Goal: Task Accomplishment & Management: Manage account settings

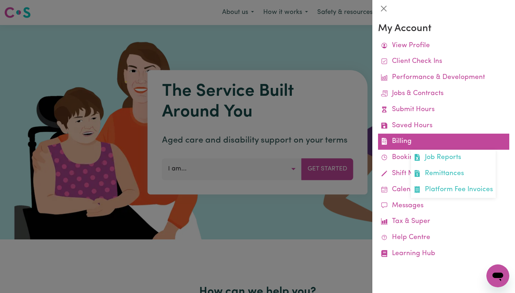
click at [410, 135] on link "Billing Job Reports Remittances Platform Fee Invoices" at bounding box center [443, 142] width 131 height 16
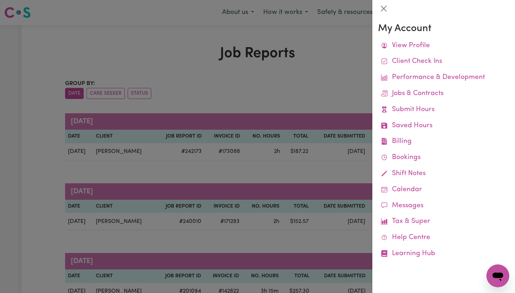
click at [340, 71] on div at bounding box center [257, 146] width 515 height 293
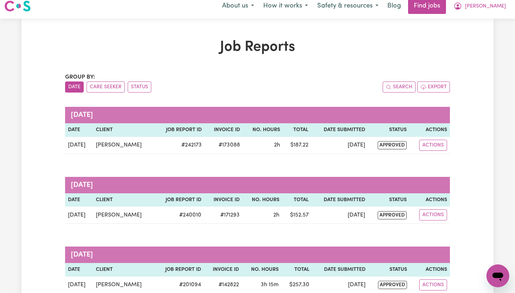
scroll to position [10, 0]
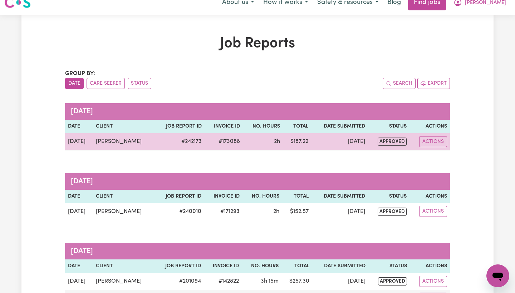
click at [123, 142] on td "[PERSON_NAME]" at bounding box center [124, 141] width 62 height 17
click at [432, 142] on button "Actions" at bounding box center [433, 141] width 28 height 11
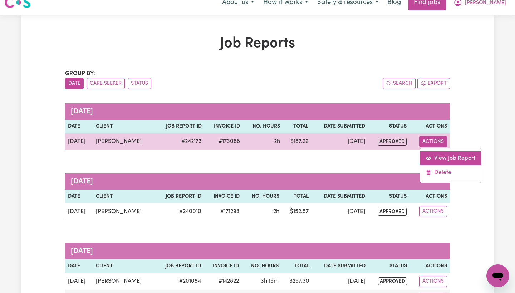
click at [442, 154] on link "View Job Report" at bounding box center [450, 158] width 61 height 14
select select "pm"
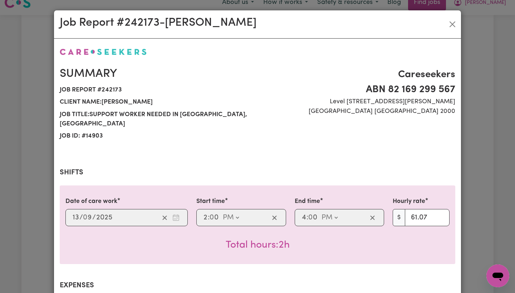
select select "61.07-Weekday"
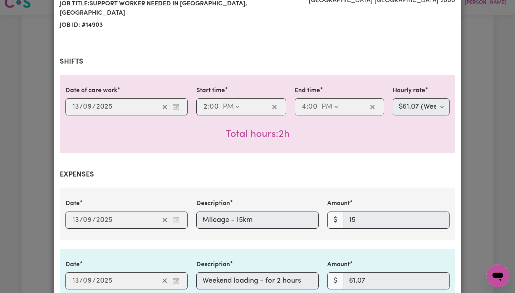
scroll to position [0, 0]
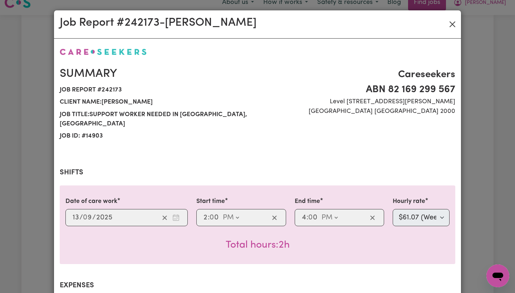
click at [455, 26] on button "Close" at bounding box center [452, 24] width 11 height 11
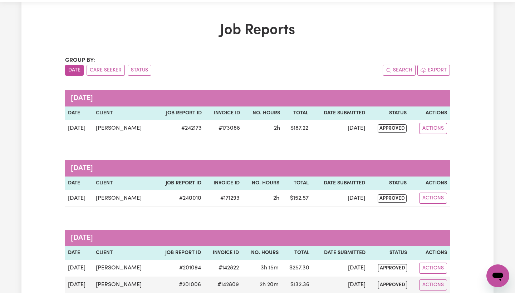
scroll to position [28, 0]
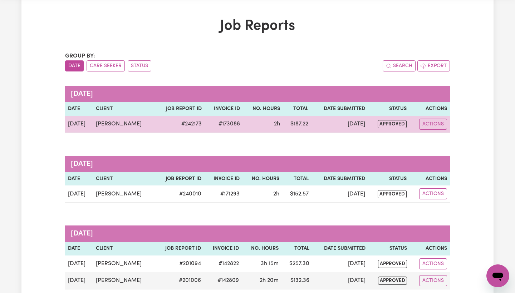
click at [372, 124] on td "approved" at bounding box center [389, 124] width 42 height 17
click at [389, 123] on span "approved" at bounding box center [392, 124] width 29 height 8
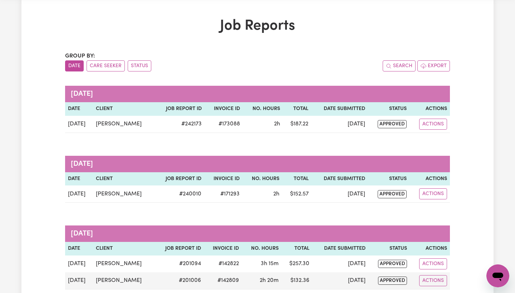
click at [208, 111] on th "Invoice ID" at bounding box center [224, 109] width 38 height 14
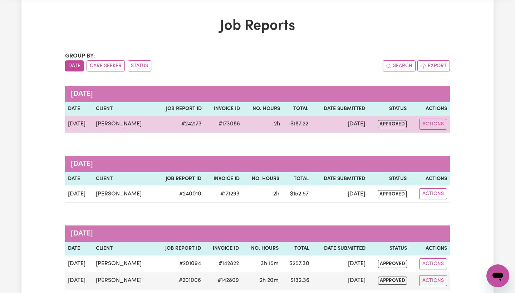
click at [145, 123] on td "[PERSON_NAME]" at bounding box center [124, 124] width 62 height 17
click at [77, 119] on td "[DATE]" at bounding box center [79, 124] width 28 height 17
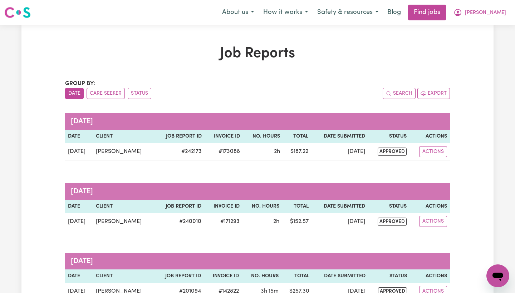
scroll to position [0, 0]
click at [487, 21] on nav "Menu About us How it works Safety & resources Blog Find jobs [GEOGRAPHIC_DATA]" at bounding box center [257, 12] width 515 height 25
click at [487, 19] on button "[PERSON_NAME]" at bounding box center [480, 12] width 62 height 15
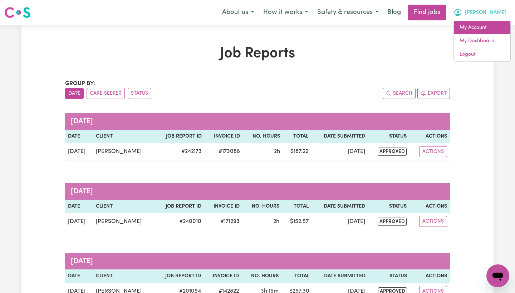
click at [485, 24] on link "My Account" at bounding box center [482, 28] width 57 height 14
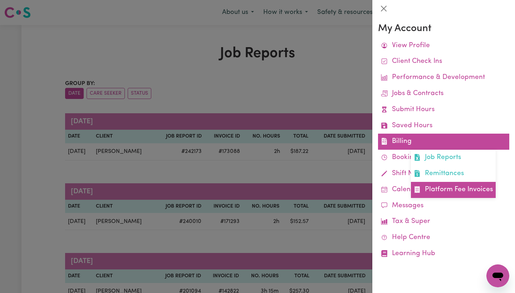
click at [436, 186] on link "Platform Fee Invoices" at bounding box center [453, 190] width 85 height 16
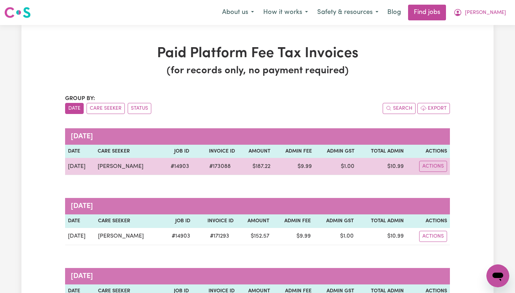
click at [430, 173] on td "Actions" at bounding box center [428, 166] width 43 height 17
click at [438, 159] on td "Actions" at bounding box center [428, 166] width 43 height 17
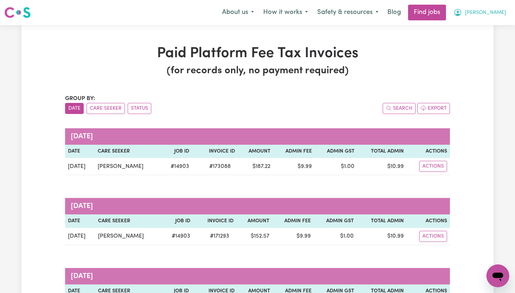
click at [494, 10] on span "[PERSON_NAME]" at bounding box center [485, 13] width 41 height 8
click at [489, 44] on link "My Dashboard" at bounding box center [482, 41] width 57 height 14
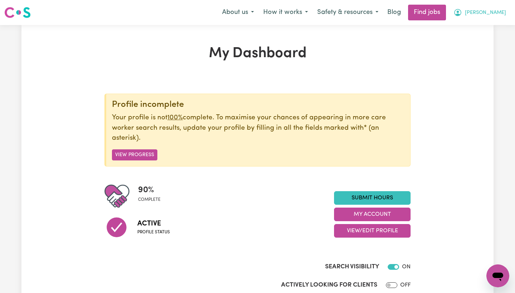
click at [490, 13] on button "[PERSON_NAME]" at bounding box center [480, 12] width 62 height 15
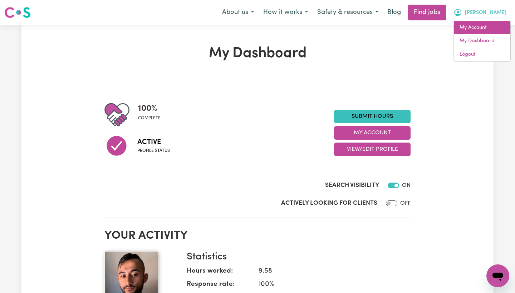
click at [485, 31] on link "My Account" at bounding box center [482, 28] width 57 height 14
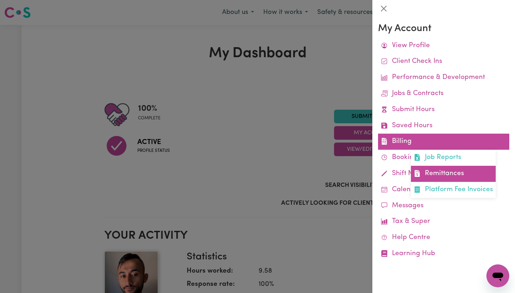
click at [436, 168] on link "Remittances" at bounding box center [453, 174] width 85 height 16
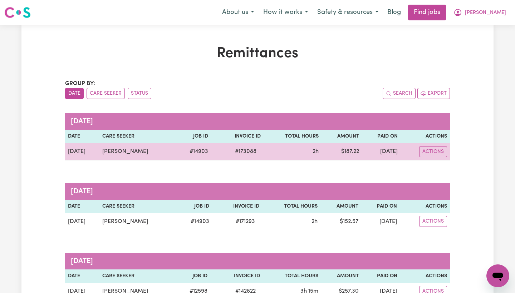
click at [375, 149] on td "[DATE]" at bounding box center [381, 151] width 38 height 17
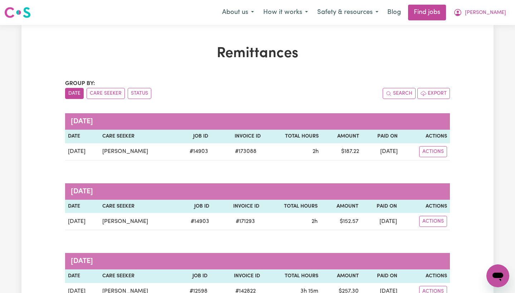
click at [179, 136] on th "Job ID" at bounding box center [193, 137] width 36 height 14
click at [132, 142] on th "Care Seeker" at bounding box center [137, 137] width 76 height 14
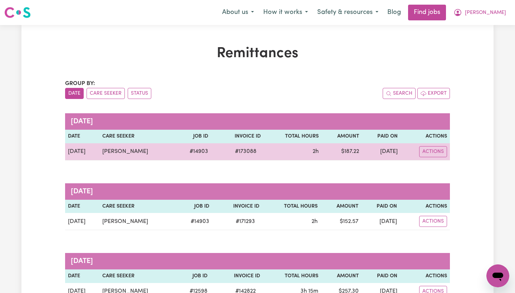
click at [114, 153] on td "[PERSON_NAME]" at bounding box center [137, 151] width 76 height 17
click at [86, 155] on td "[DATE]" at bounding box center [82, 151] width 34 height 17
click at [426, 152] on button "Actions" at bounding box center [433, 151] width 28 height 11
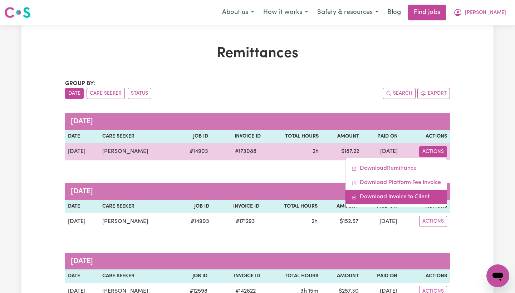
click at [411, 196] on link "Download Invoice to Client" at bounding box center [396, 197] width 101 height 14
